Goal: Complete application form: Complete application form

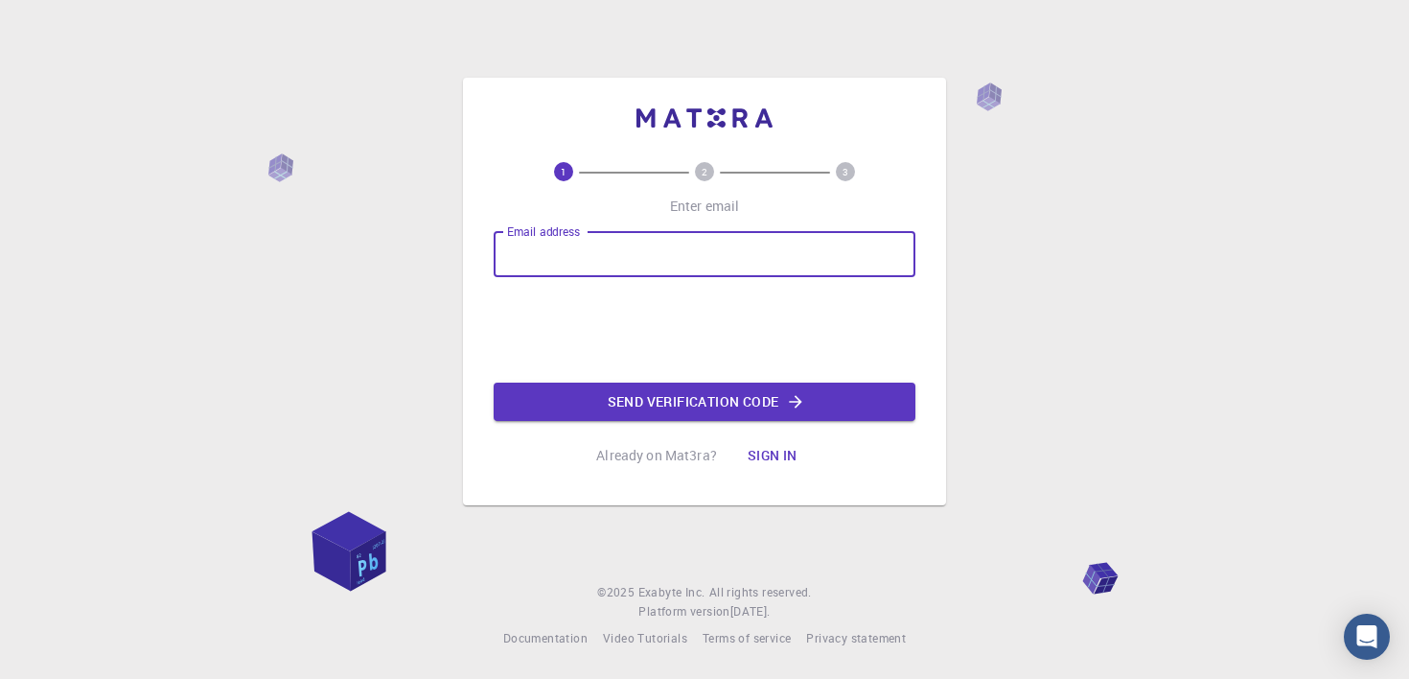
type input "noel123p"
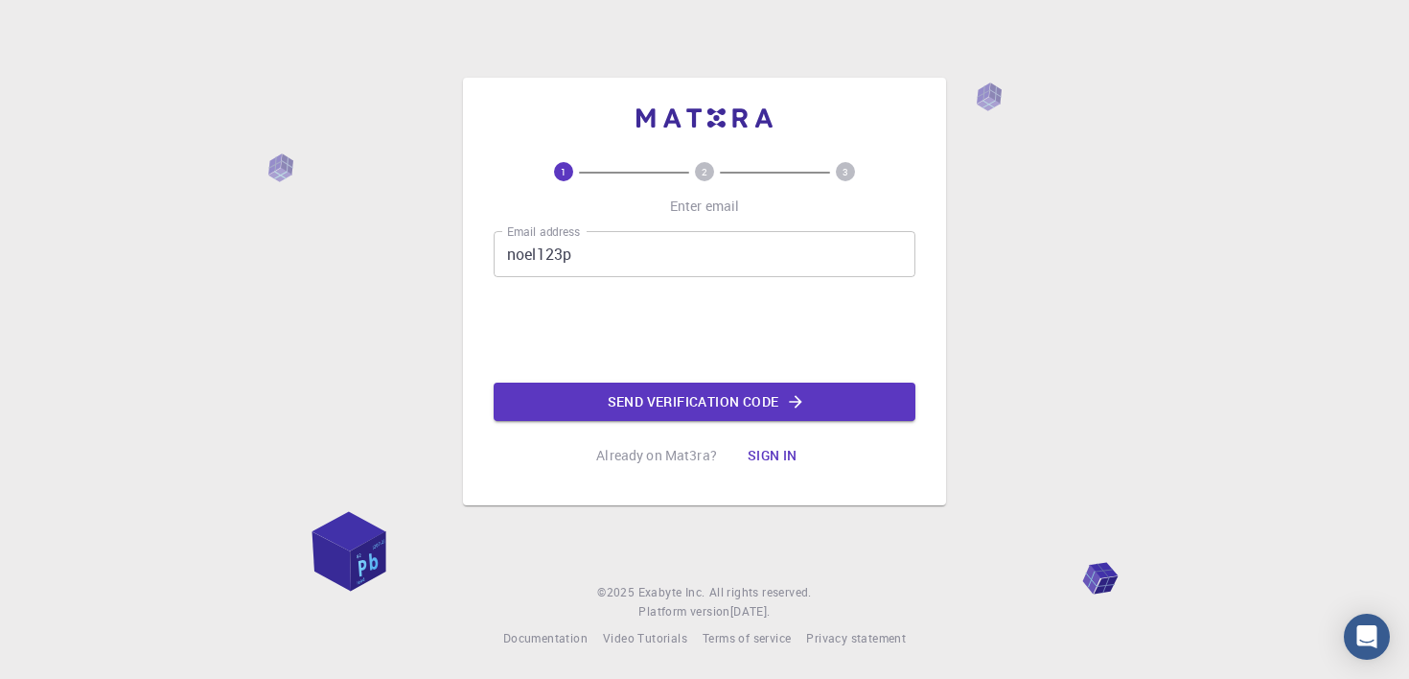
click at [785, 466] on button "Sign in" at bounding box center [773, 455] width 81 height 38
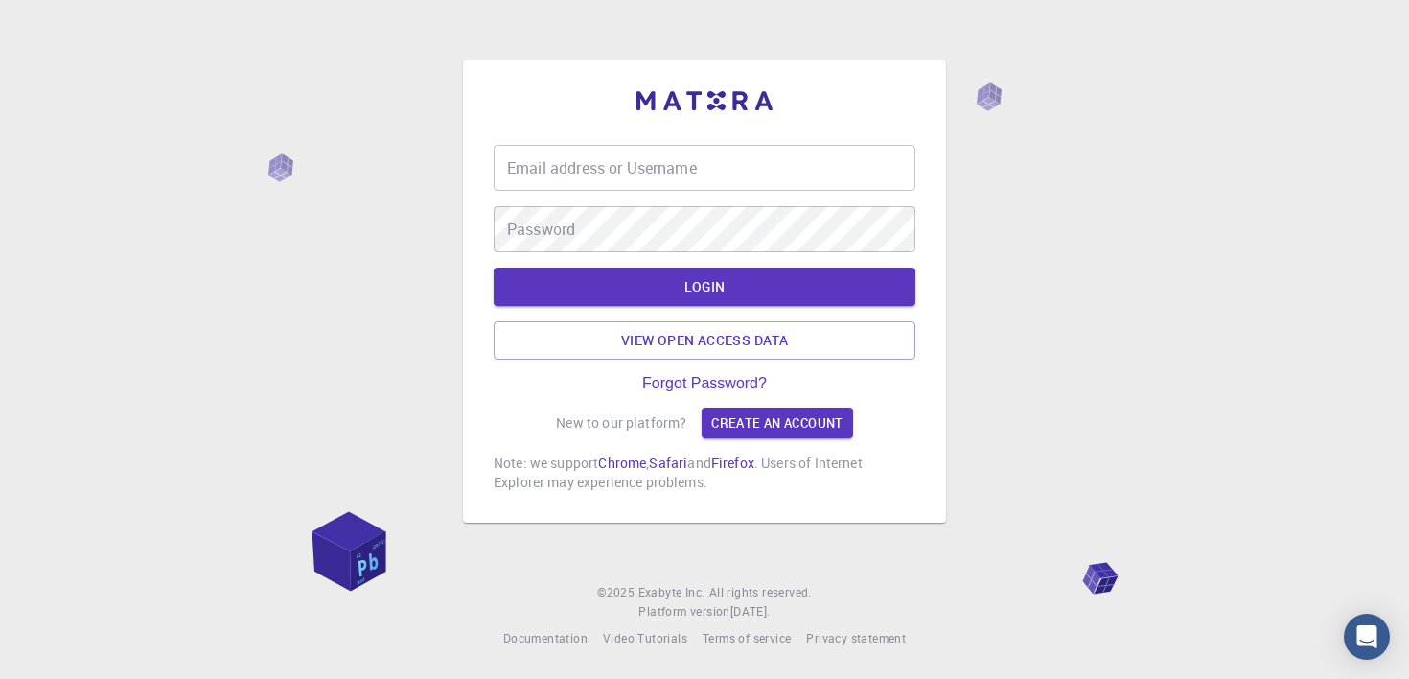
type input "noel123p"
click at [715, 173] on input "noel123p" at bounding box center [705, 168] width 422 height 46
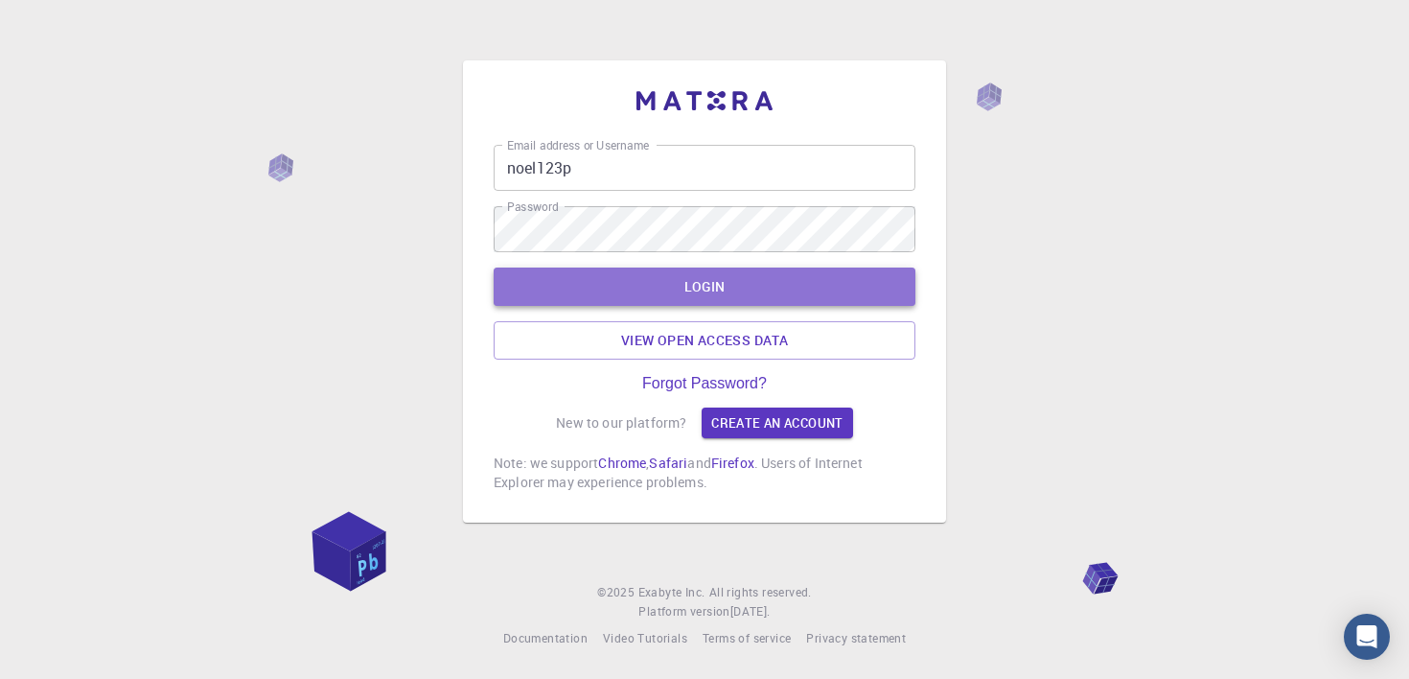
click at [884, 292] on button "LOGIN" at bounding box center [705, 287] width 422 height 38
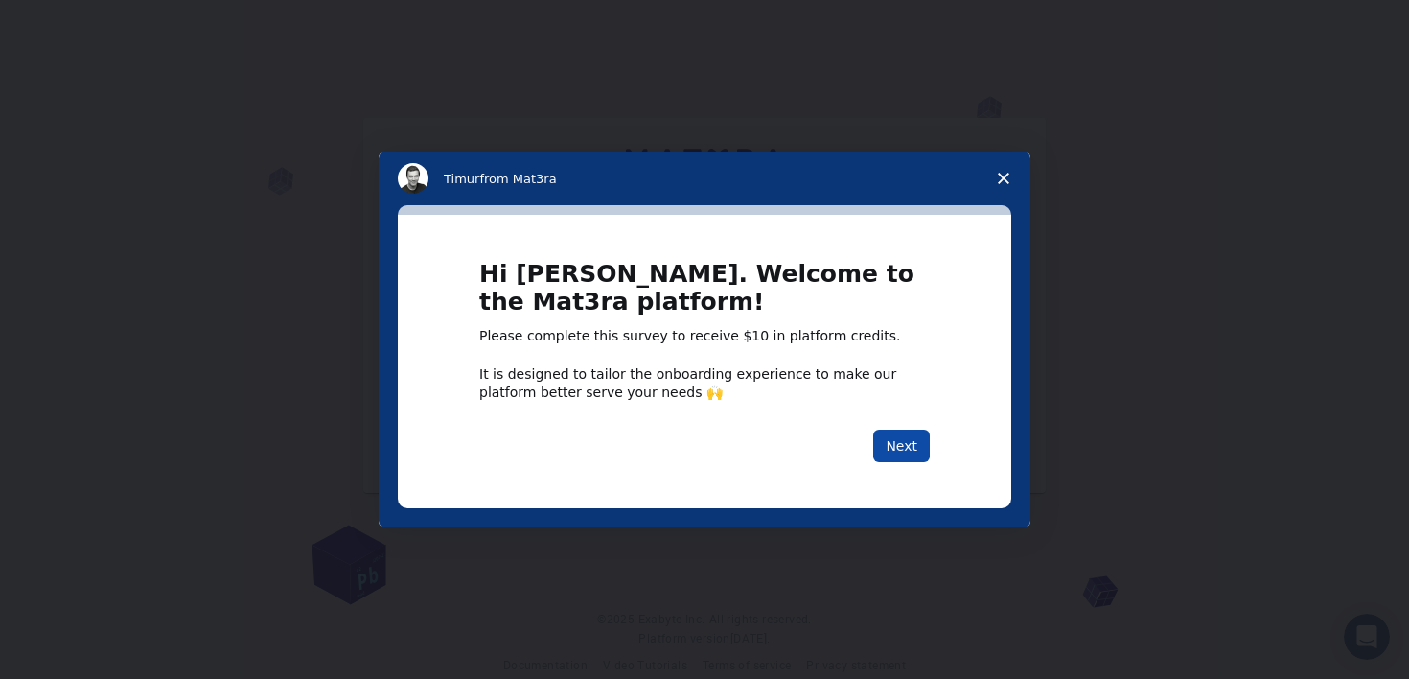
click at [895, 431] on button "Next" at bounding box center [901, 446] width 57 height 33
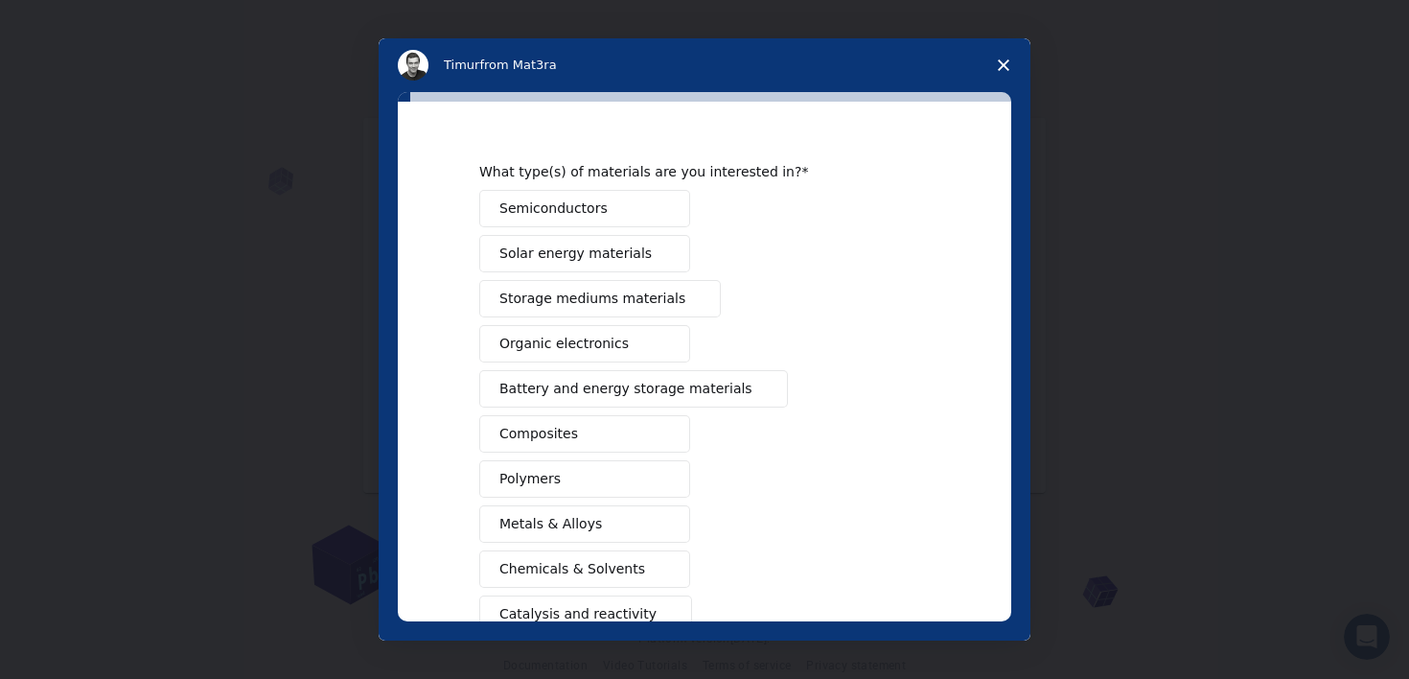
scroll to position [28, 0]
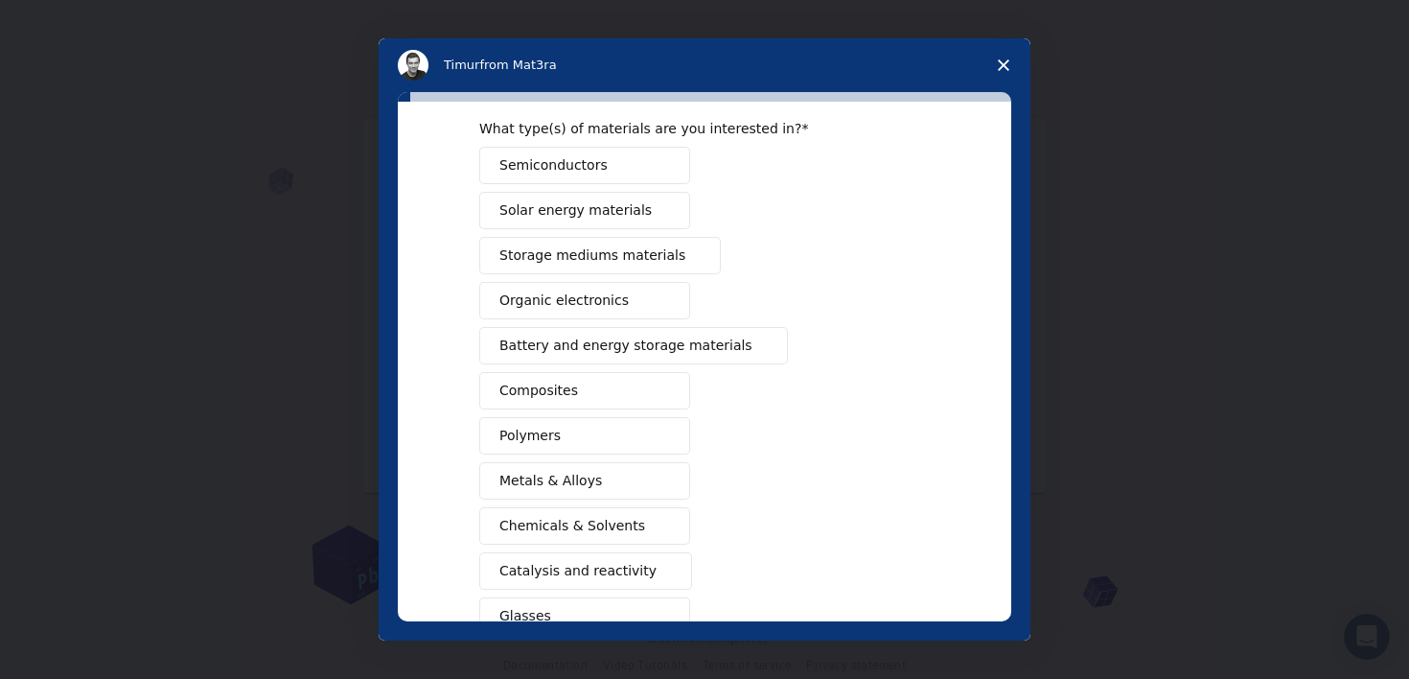
click at [636, 524] on button "Chemicals & Solvents" at bounding box center [584, 525] width 211 height 37
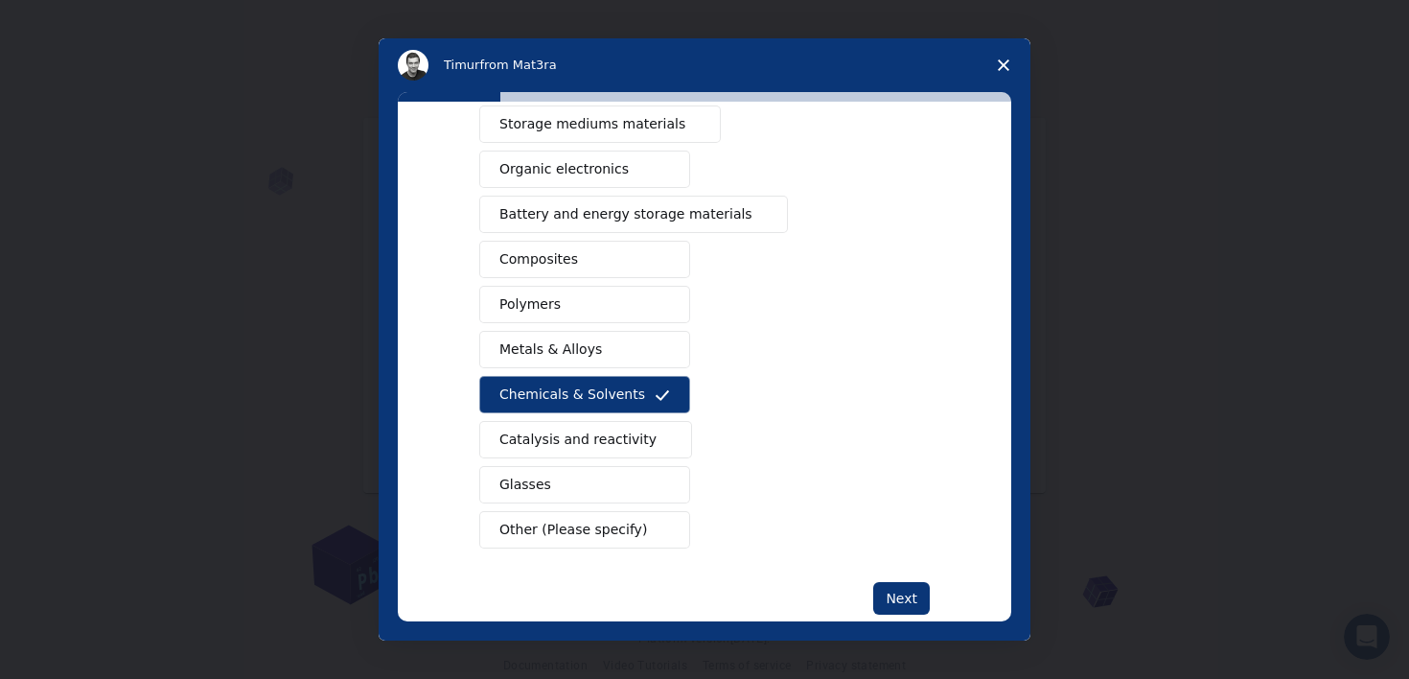
scroll to position [246, 0]
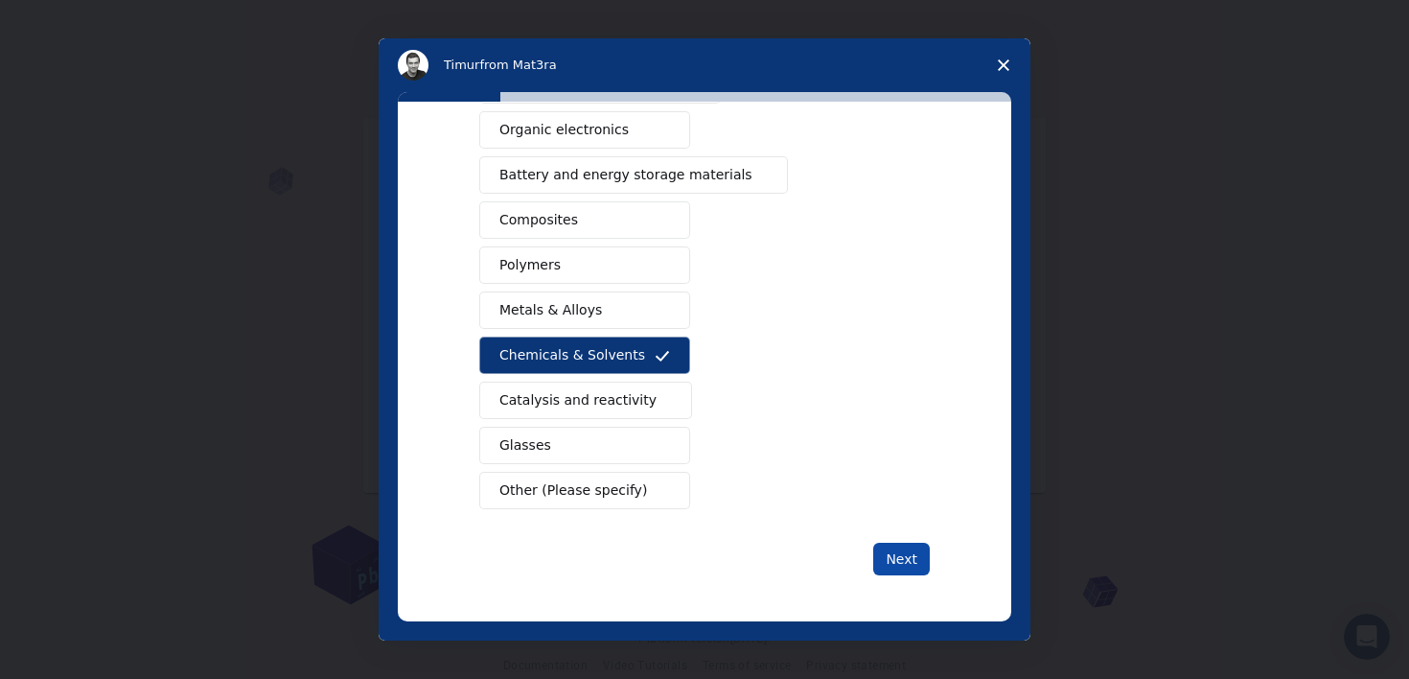
click at [878, 551] on button "Next" at bounding box center [901, 559] width 57 height 33
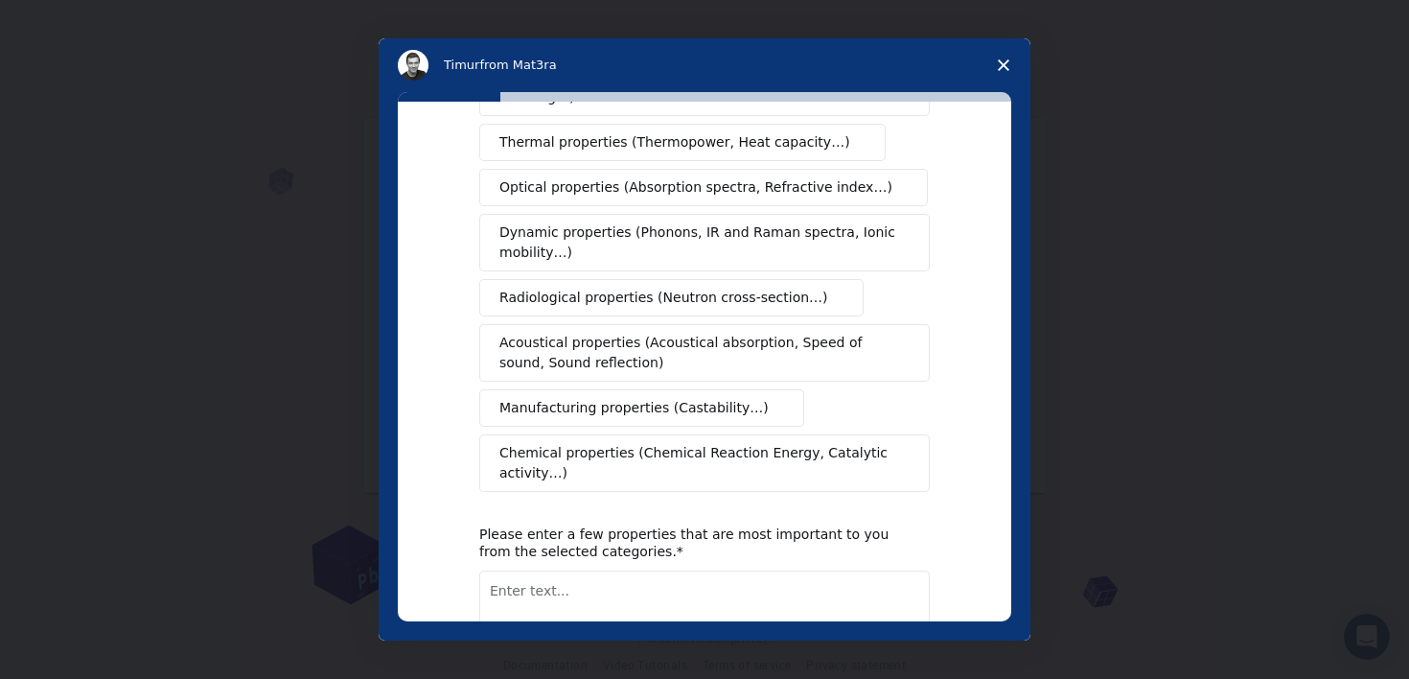
scroll to position [0, 0]
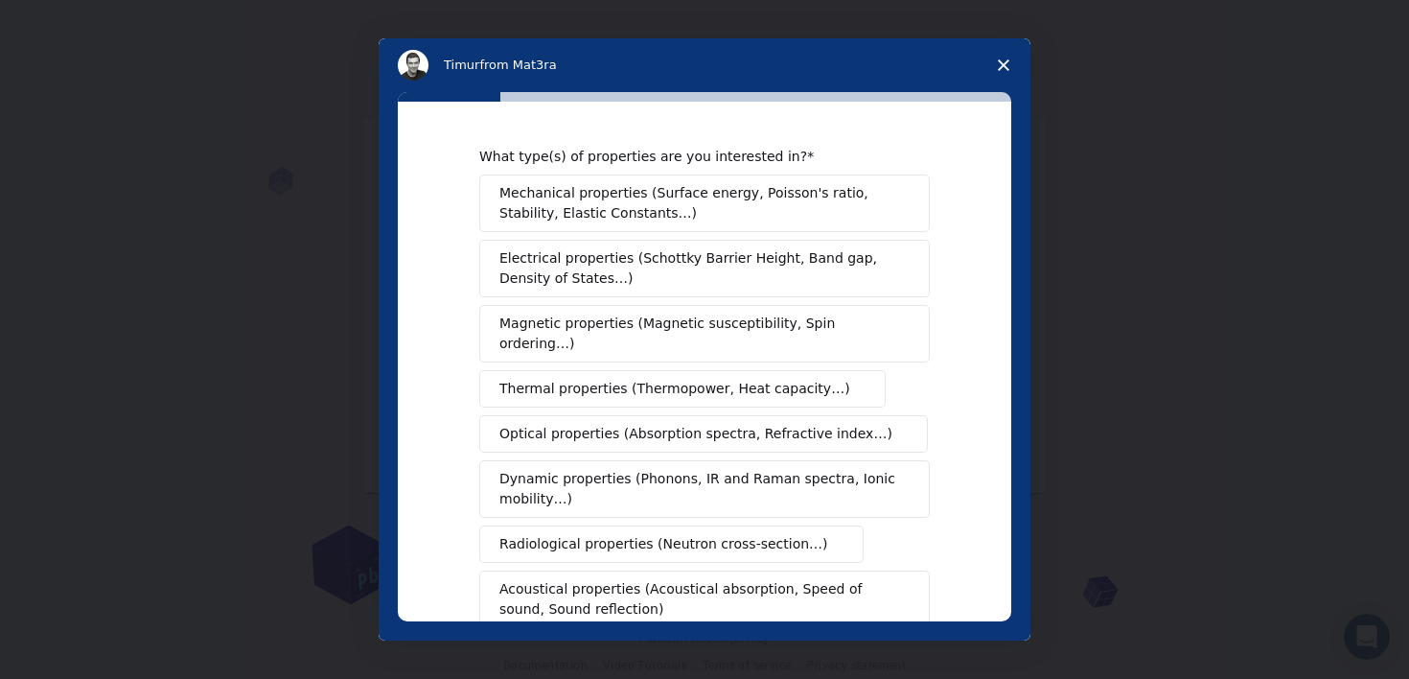
click at [786, 215] on span "Mechanical properties (Surface energy, Poisson's ratio, Stability, Elastic Cons…" at bounding box center [700, 203] width 400 height 40
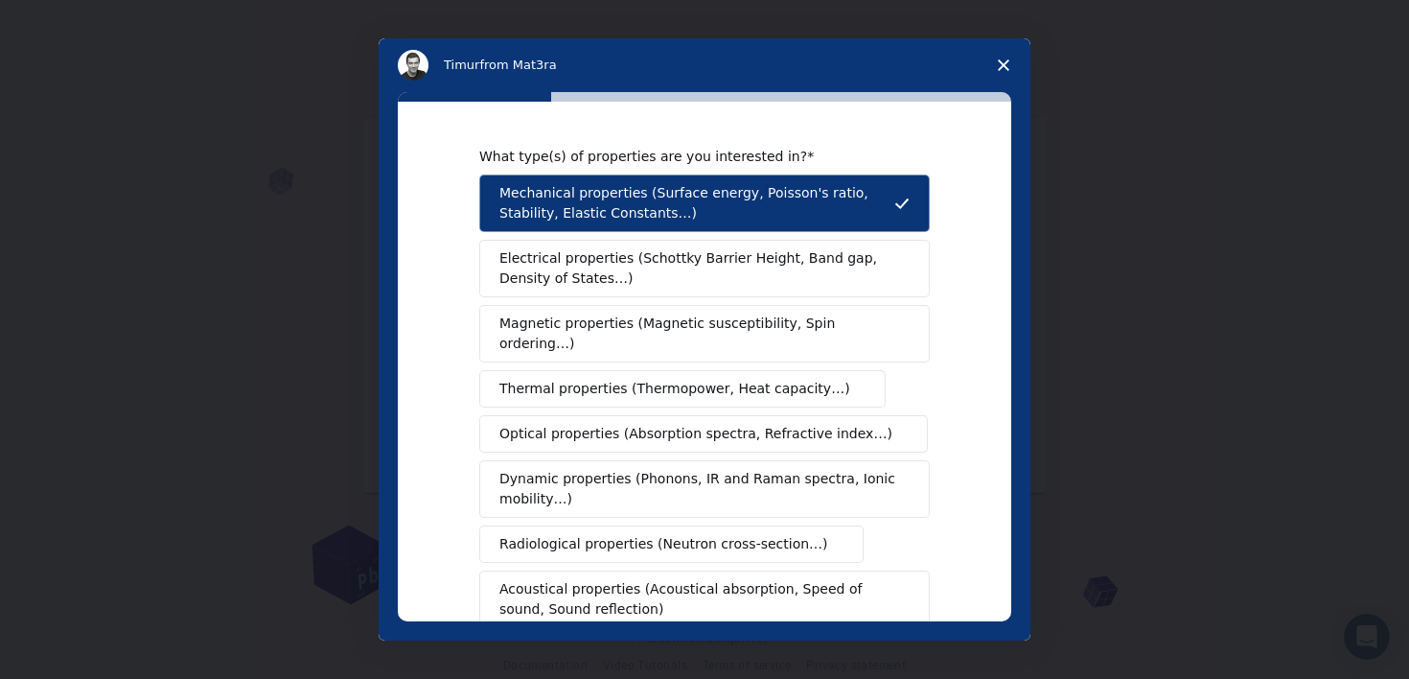
click at [792, 240] on button "Electrical properties (Schottky Barrier Height, Band gap, Density of States…)" at bounding box center [704, 269] width 451 height 58
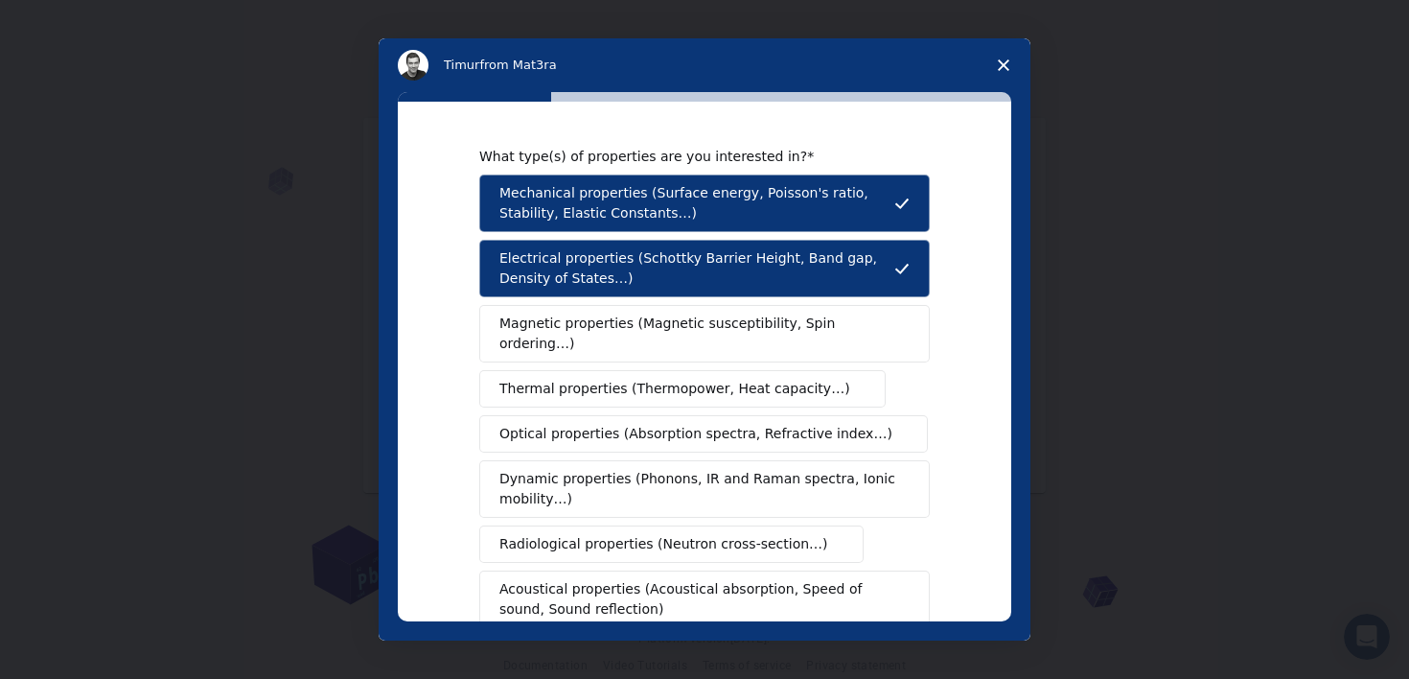
click at [795, 251] on span "Electrical properties (Schottky Barrier Height, Band gap, Density of States…)" at bounding box center [697, 268] width 395 height 40
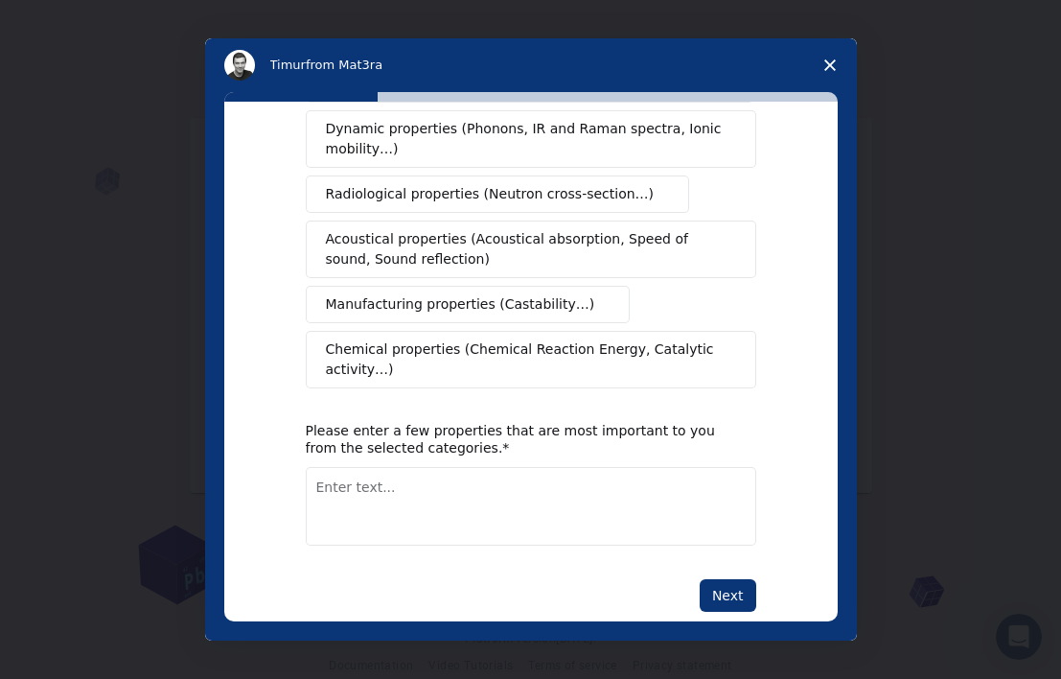
scroll to position [365, 0]
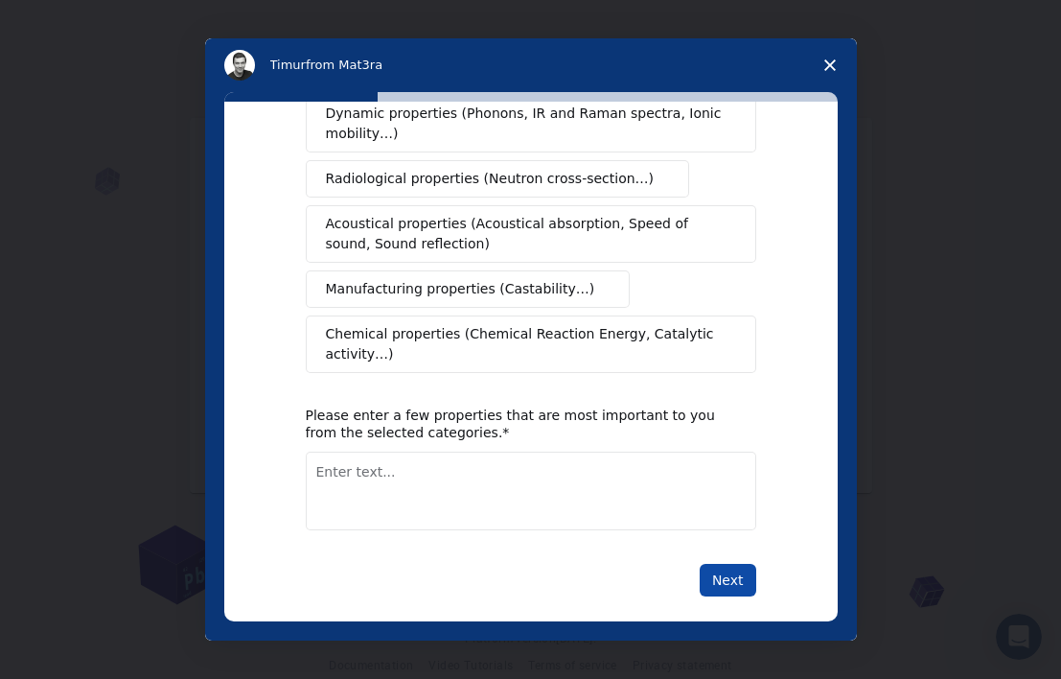
click at [735, 564] on button "Next" at bounding box center [728, 580] width 57 height 33
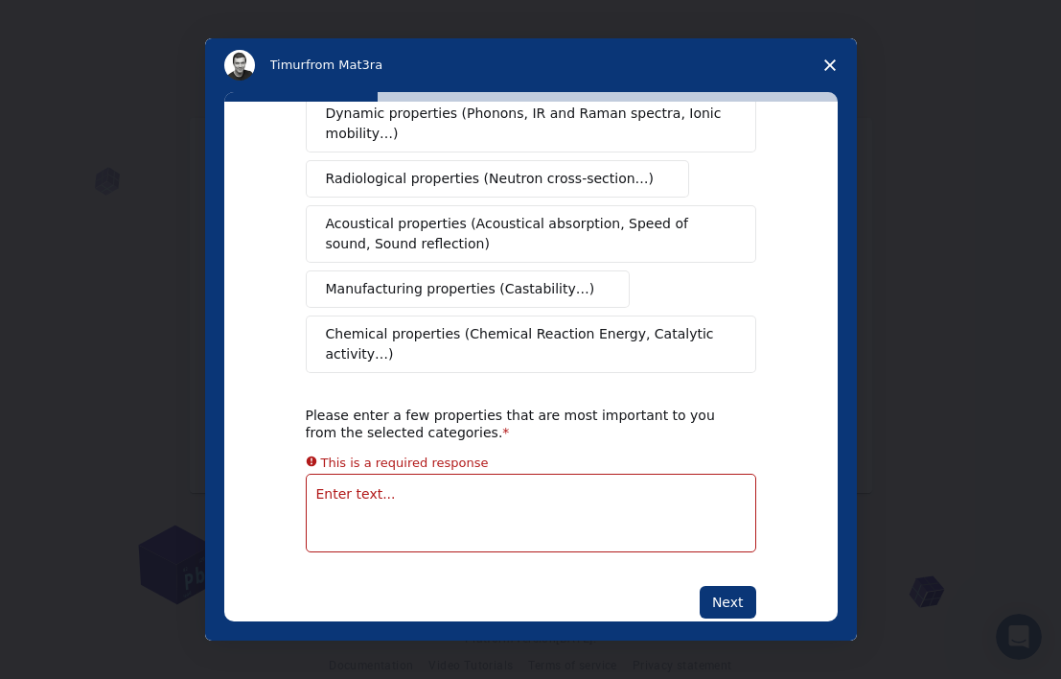
click at [671, 474] on textarea "Enter text..." at bounding box center [531, 513] width 451 height 79
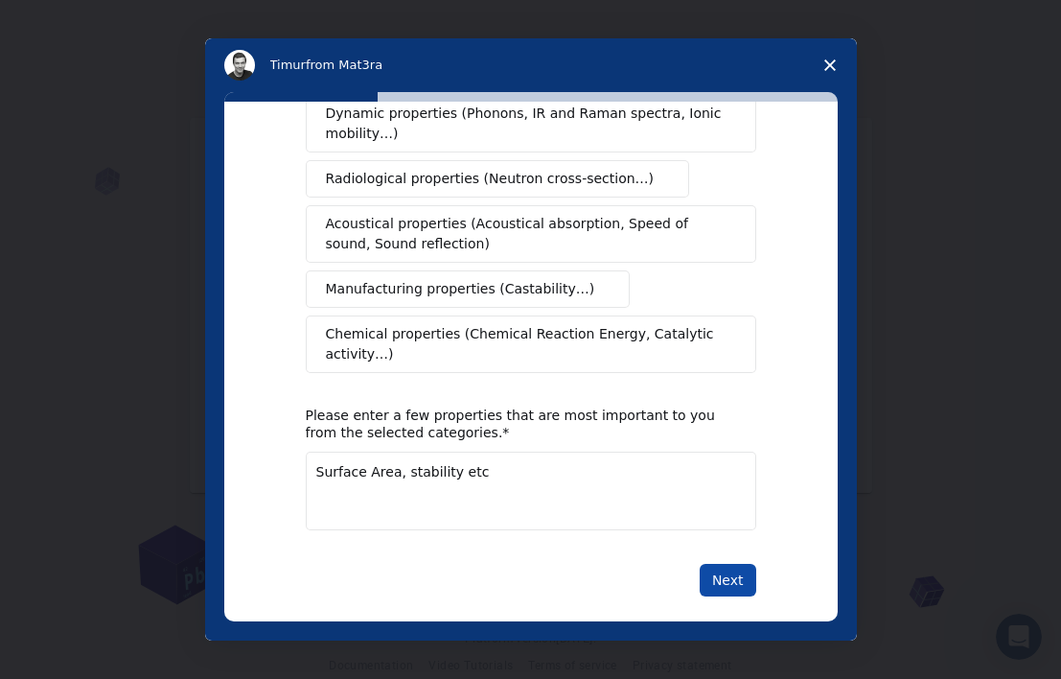
type textarea "Surface Area, stability etc"
click at [722, 566] on button "Next" at bounding box center [728, 580] width 57 height 33
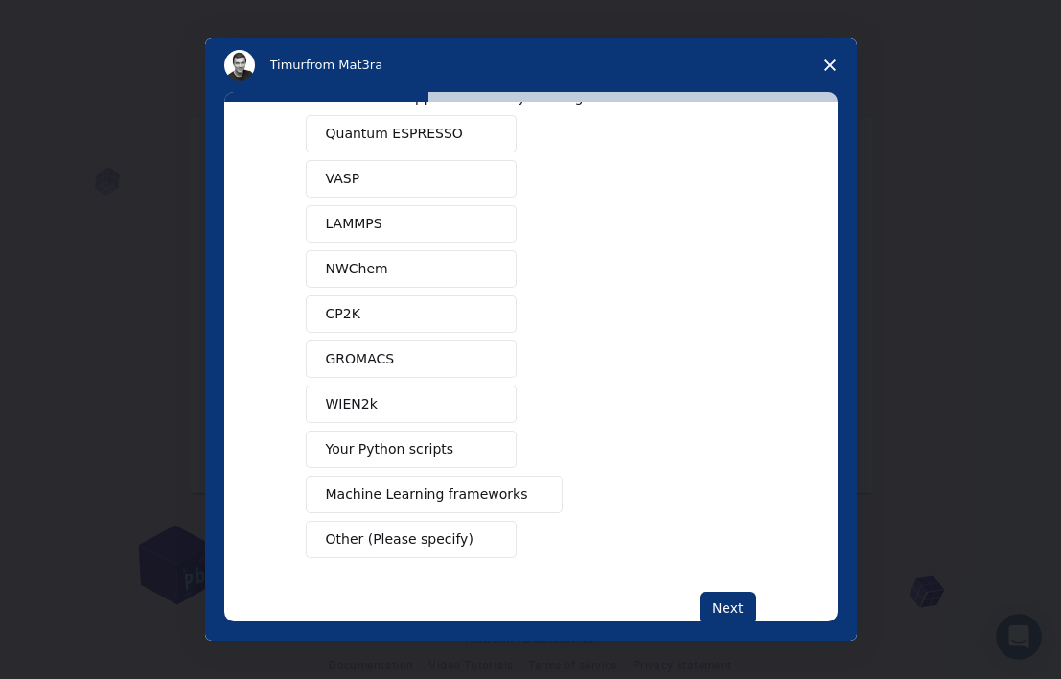
scroll to position [0, 0]
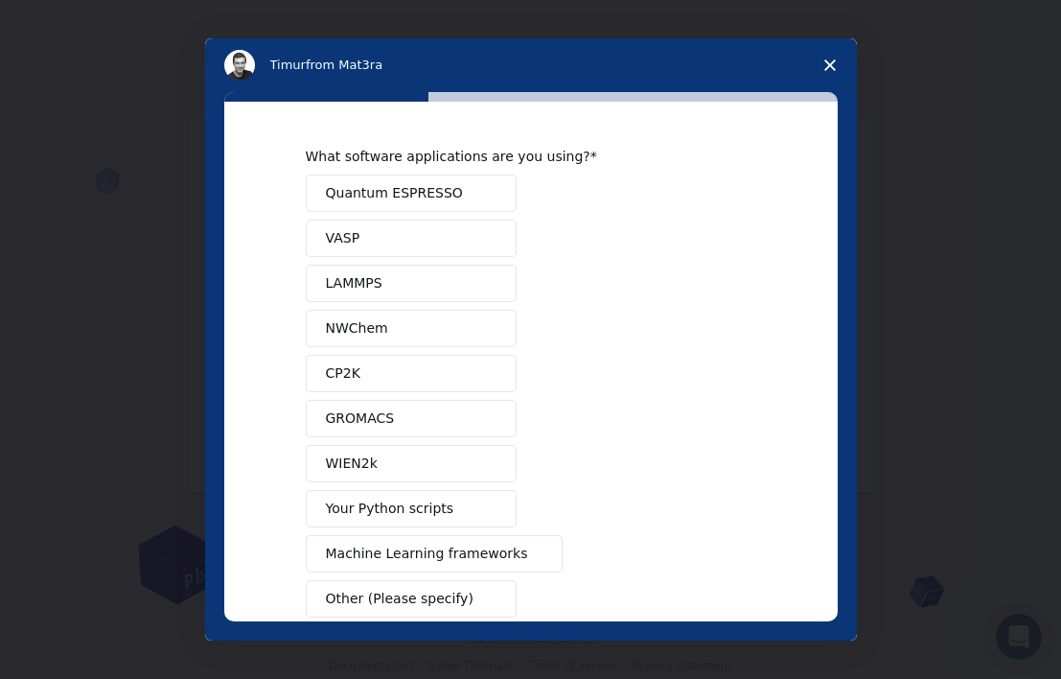
click at [445, 253] on button "VASP" at bounding box center [411, 238] width 211 height 37
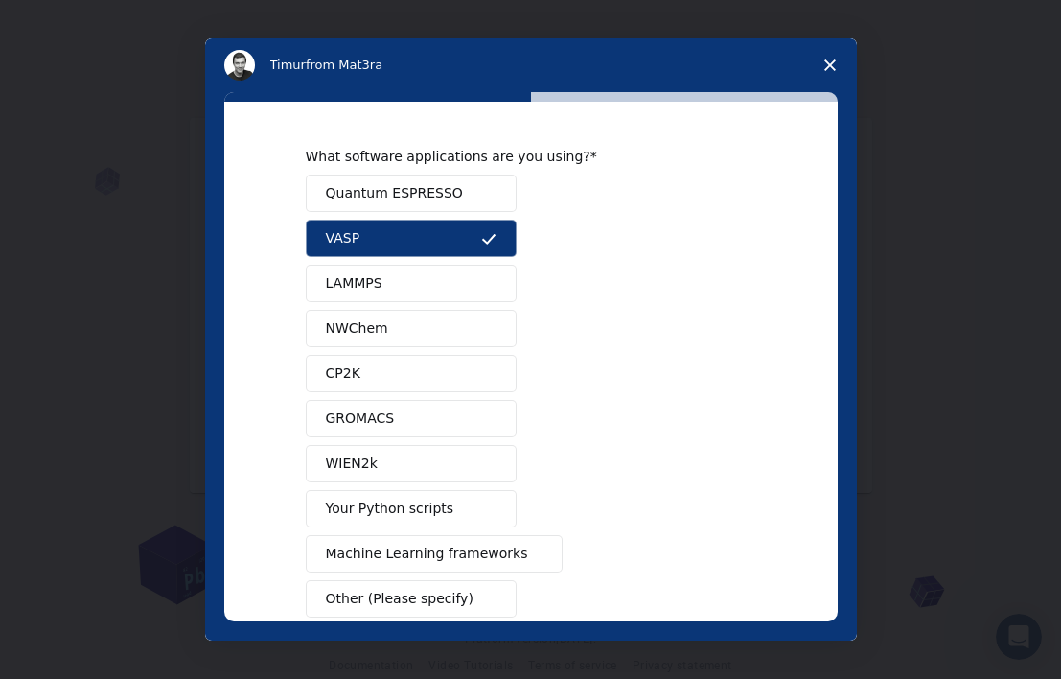
scroll to position [108, 0]
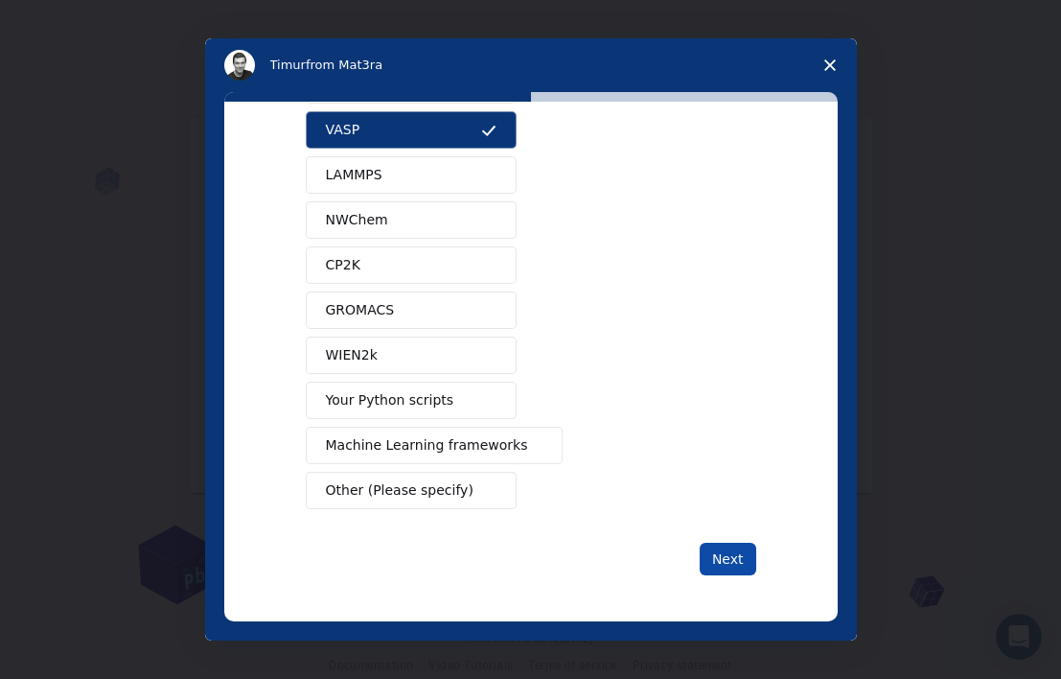
click at [714, 554] on button "Next" at bounding box center [728, 559] width 57 height 33
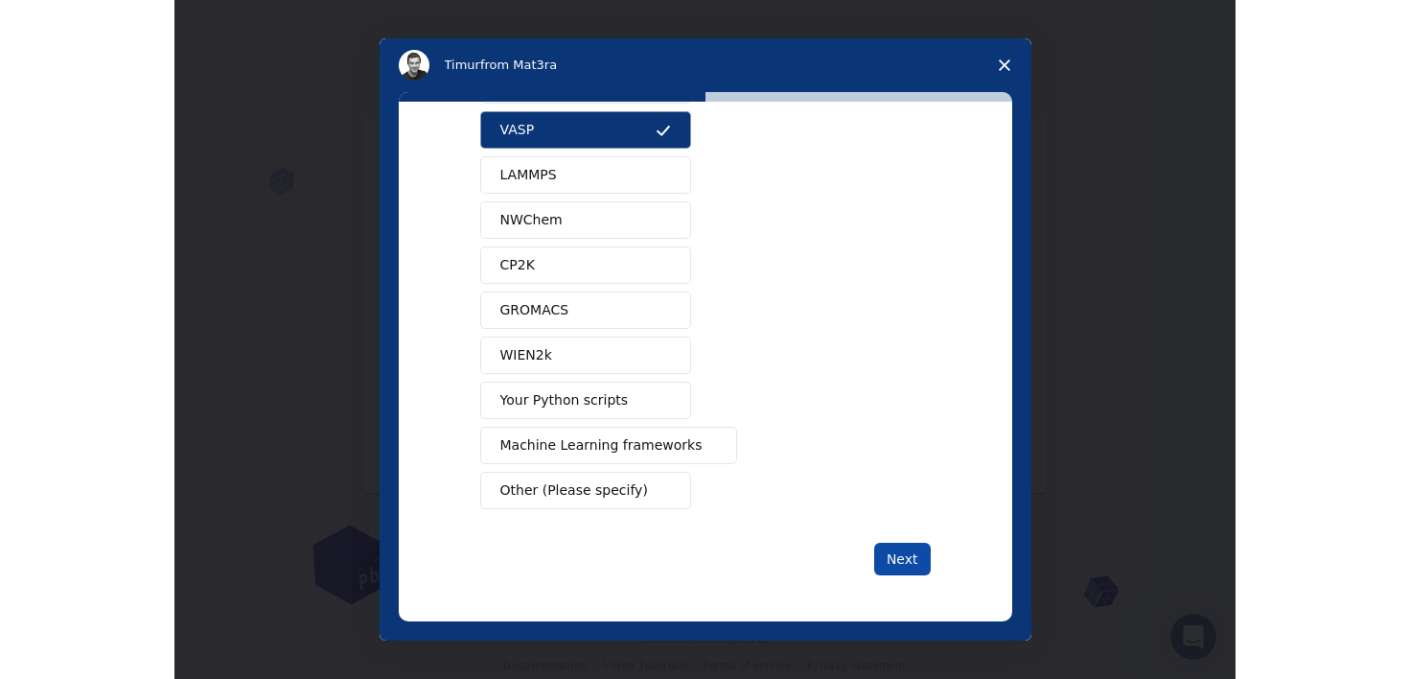
scroll to position [0, 0]
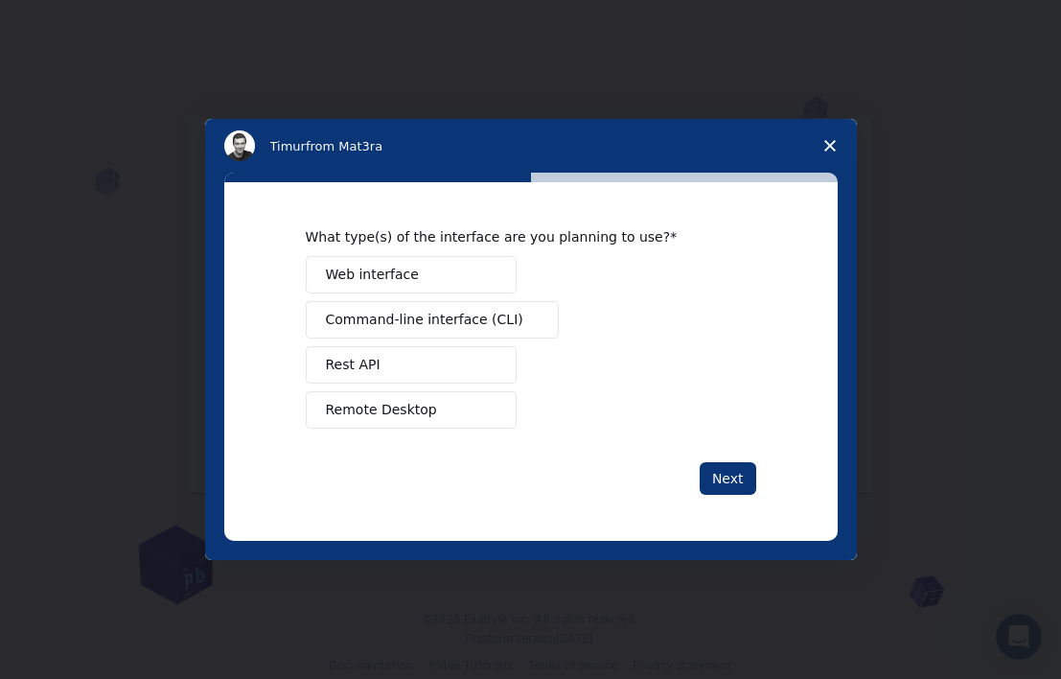
click at [497, 276] on button "Web interface" at bounding box center [411, 274] width 211 height 37
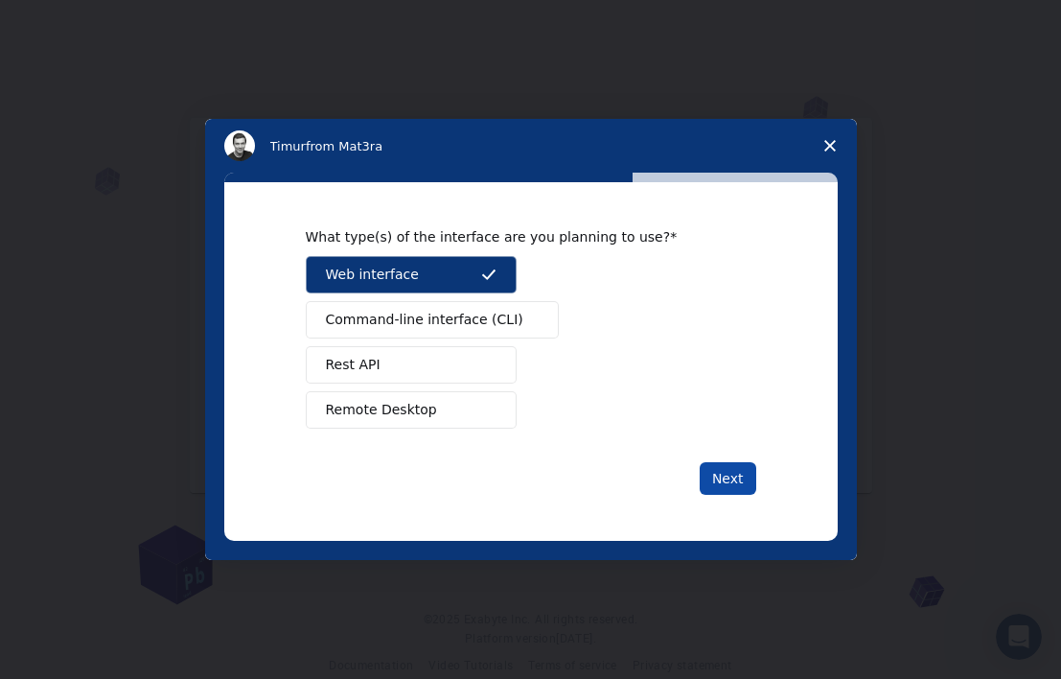
click at [725, 466] on button "Next" at bounding box center [728, 478] width 57 height 33
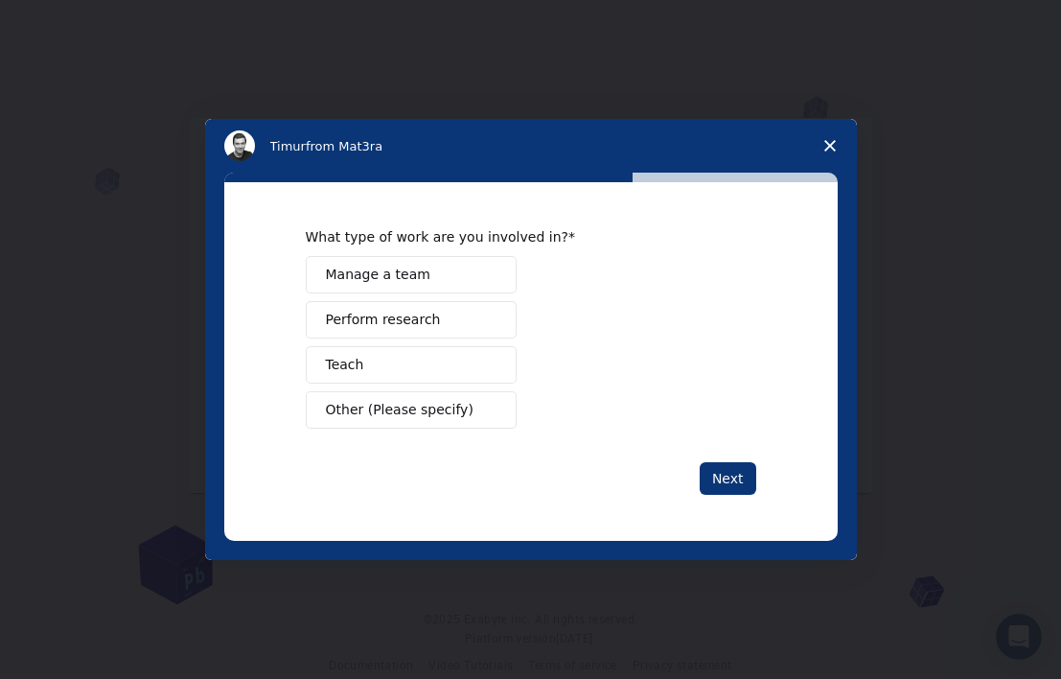
click at [477, 325] on button "Perform research" at bounding box center [411, 319] width 211 height 37
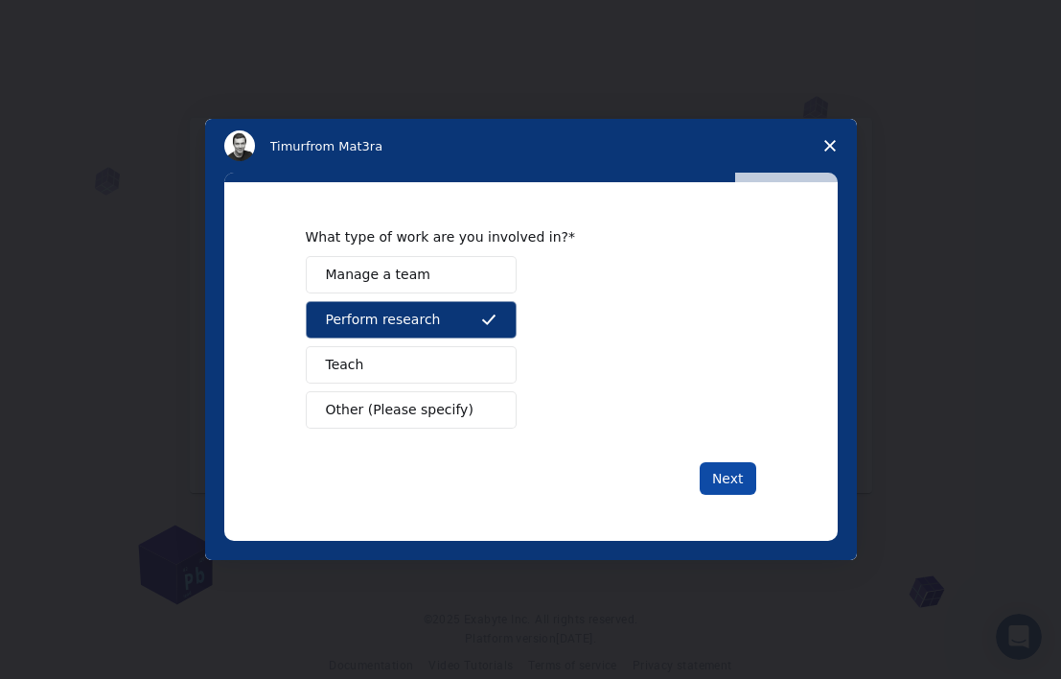
click at [740, 480] on button "Next" at bounding box center [728, 478] width 57 height 33
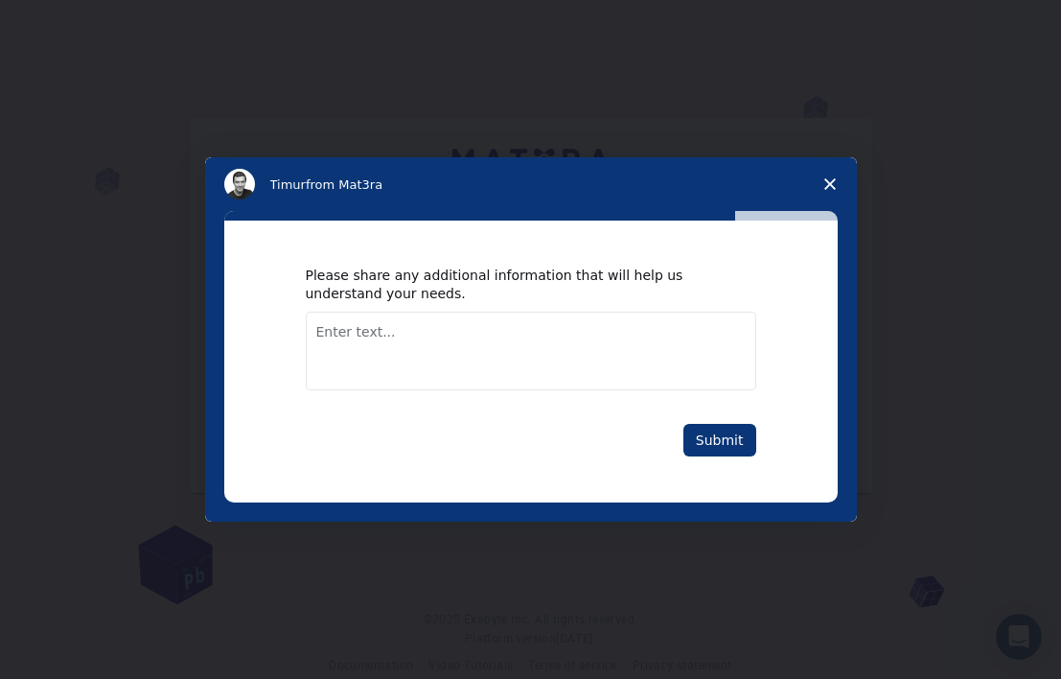
click at [693, 334] on textarea "Enter text..." at bounding box center [531, 351] width 451 height 79
type textarea "Don't have any"
click at [748, 438] on button "Submit" at bounding box center [720, 440] width 73 height 33
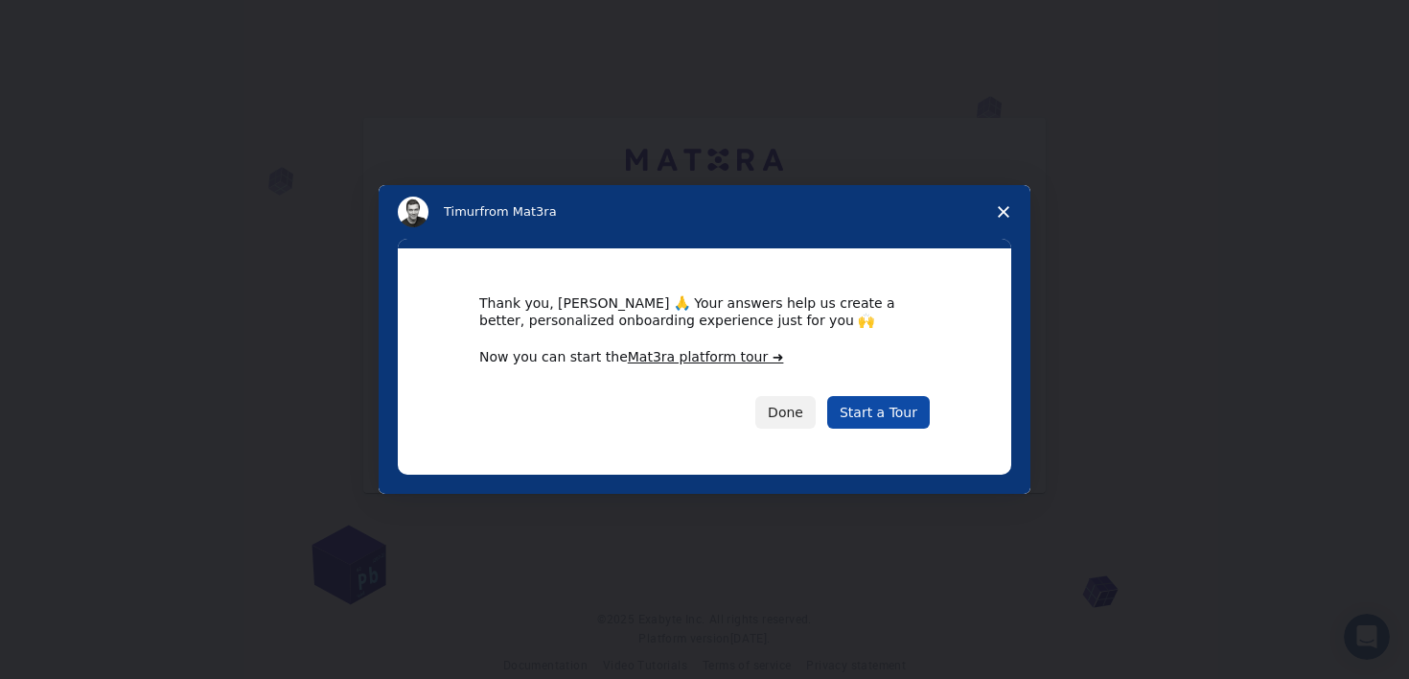
click at [909, 419] on link "Start a Tour" at bounding box center [878, 412] width 103 height 33
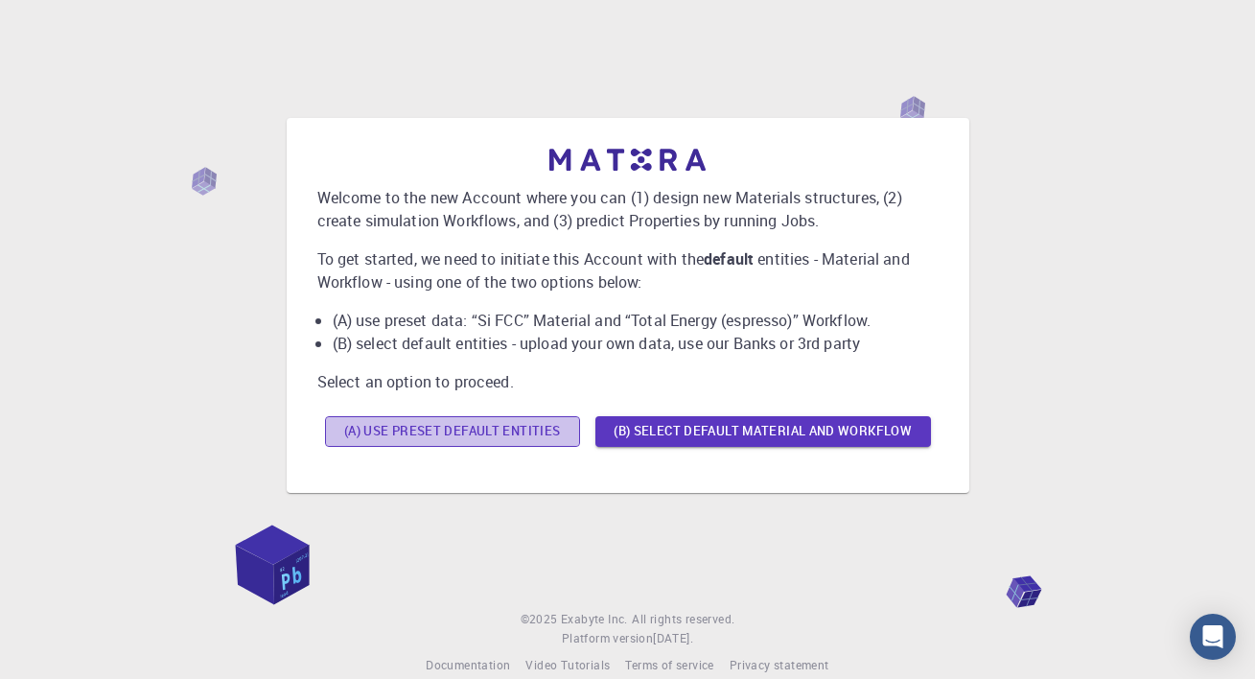
click at [539, 431] on button "(A) Use preset default entities" at bounding box center [452, 431] width 255 height 31
